Goal: Use online tool/utility: Utilize a website feature to perform a specific function

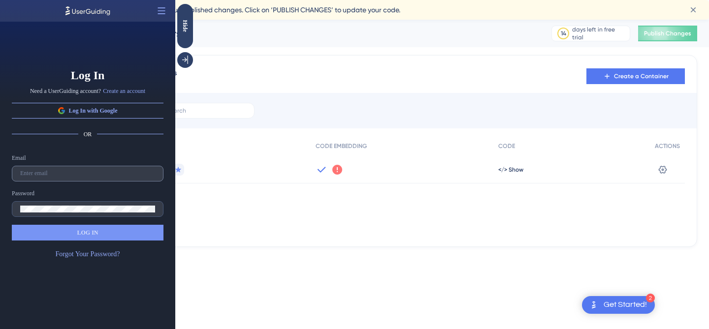
click at [62, 177] on label at bounding box center [88, 174] width 152 height 16
click at [62, 177] on input "text" at bounding box center [87, 173] width 135 height 7
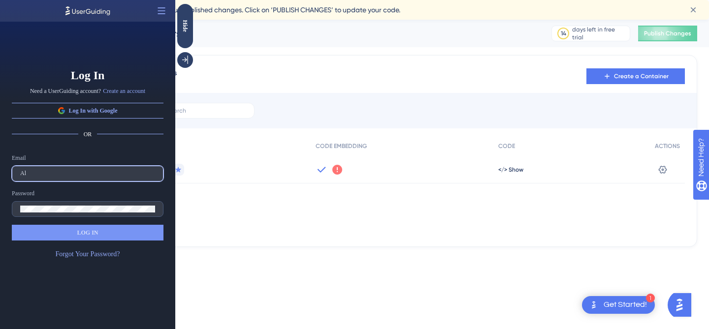
type input "A"
click at [606, 302] on div "Get Started!" at bounding box center [625, 305] width 43 height 11
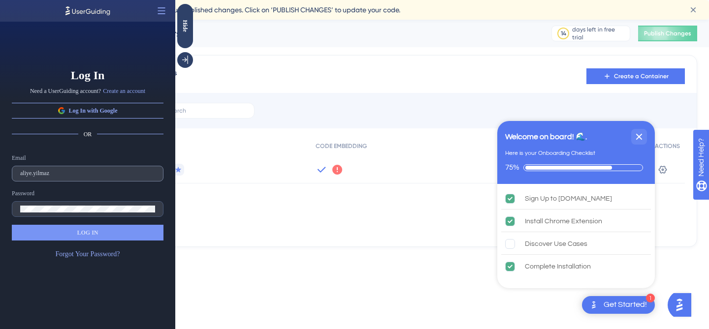
click at [64, 179] on label "aliye.yilmaz" at bounding box center [88, 174] width 152 height 16
click at [64, 177] on input "aliye.yilmaz" at bounding box center [87, 173] width 135 height 7
type input "[EMAIL_ADDRESS][DOMAIN_NAME]"
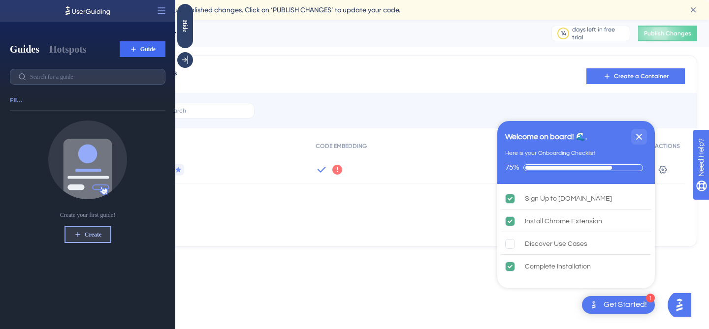
click at [94, 238] on span "Create" at bounding box center [93, 235] width 17 height 8
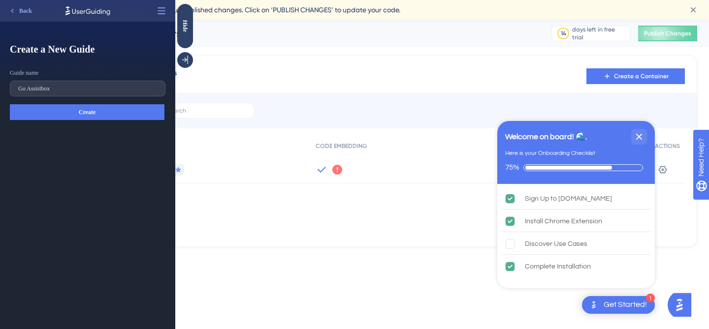
type input "Go Assistbox"
click at [100, 111] on button "Create" at bounding box center [87, 112] width 155 height 16
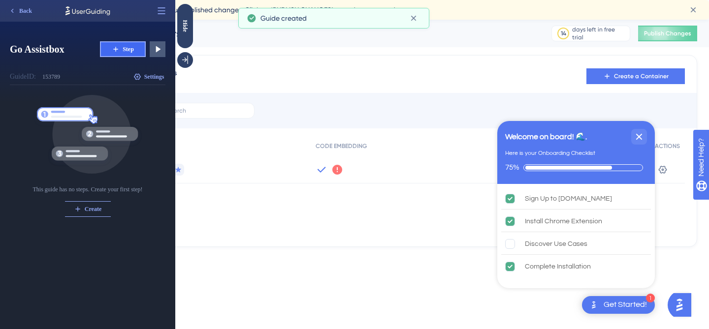
click at [126, 46] on span "Step" at bounding box center [128, 49] width 11 height 8
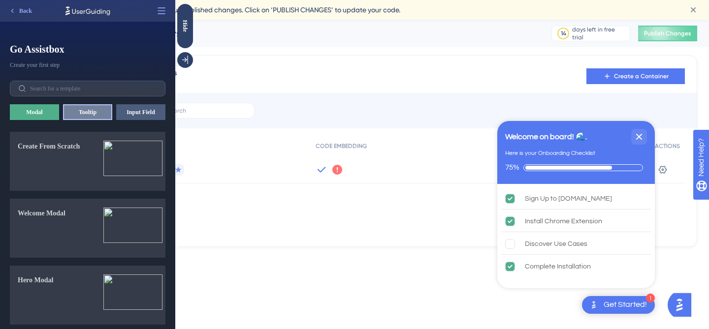
click at [79, 113] on button "Tooltip" at bounding box center [87, 112] width 49 height 16
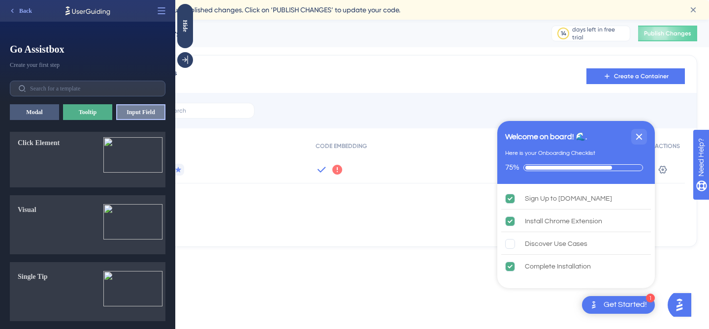
click at [143, 108] on button "Input Field" at bounding box center [140, 112] width 49 height 16
click at [94, 112] on button "Tooltip" at bounding box center [87, 112] width 49 height 16
click at [137, 114] on button "Input Field" at bounding box center [140, 112] width 49 height 16
click at [160, 12] on icon at bounding box center [162, 11] width 10 height 10
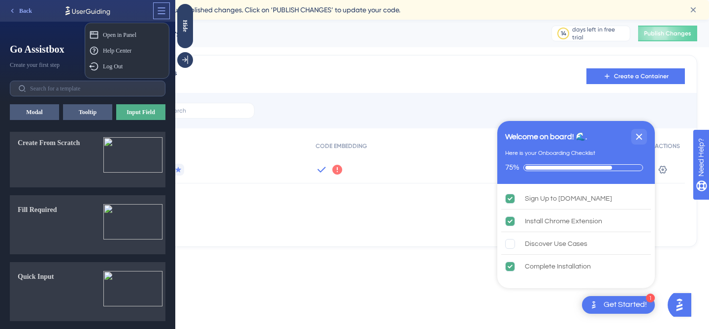
click at [160, 12] on icon at bounding box center [162, 11] width 10 height 10
